Goal: Task Accomplishment & Management: Manage account settings

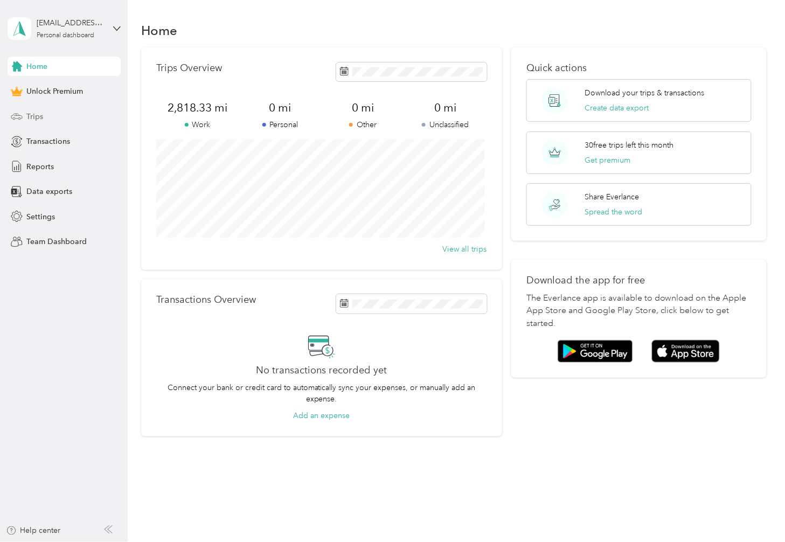
click at [38, 116] on span "Trips" at bounding box center [34, 116] width 17 height 11
